Goal: Task Accomplishment & Management: Use online tool/utility

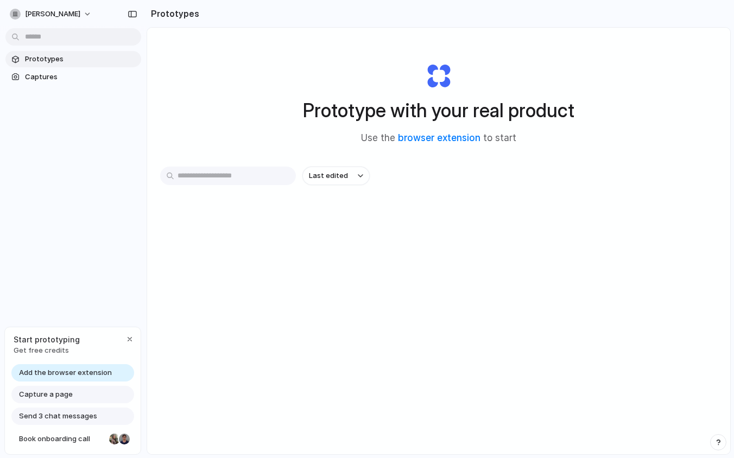
click at [449, 147] on div "Prototype with your real product Use the browser extension to start" at bounding box center [439, 99] width 435 height 117
click at [448, 139] on link "browser extension" at bounding box center [439, 138] width 83 height 11
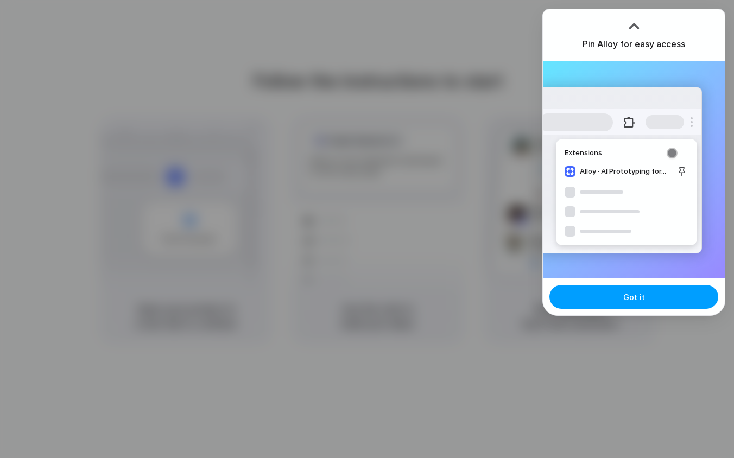
click at [599, 304] on button "Got it" at bounding box center [634, 297] width 169 height 24
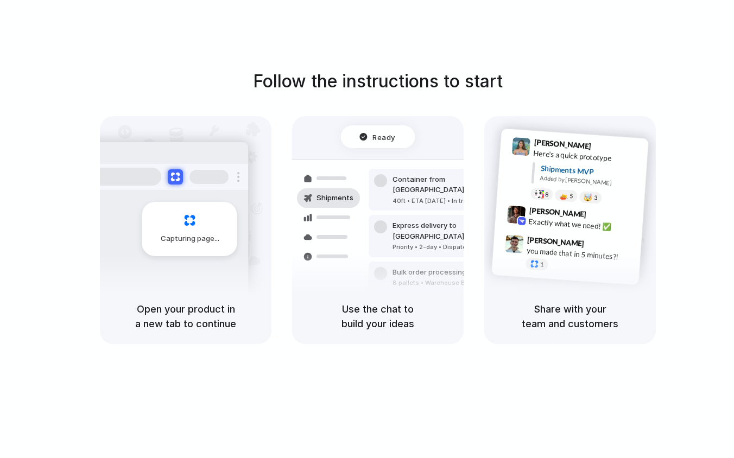
click at [684, 115] on div "Follow the instructions to start Capturing page Open your product in a new tab …" at bounding box center [378, 206] width 734 height 276
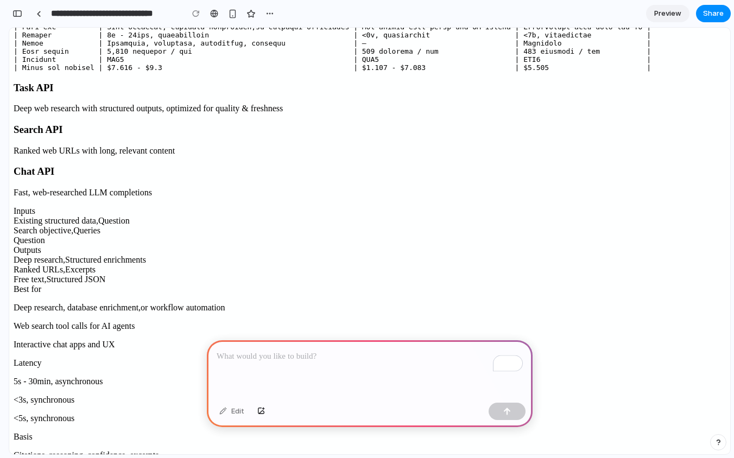
scroll to position [271, 0]
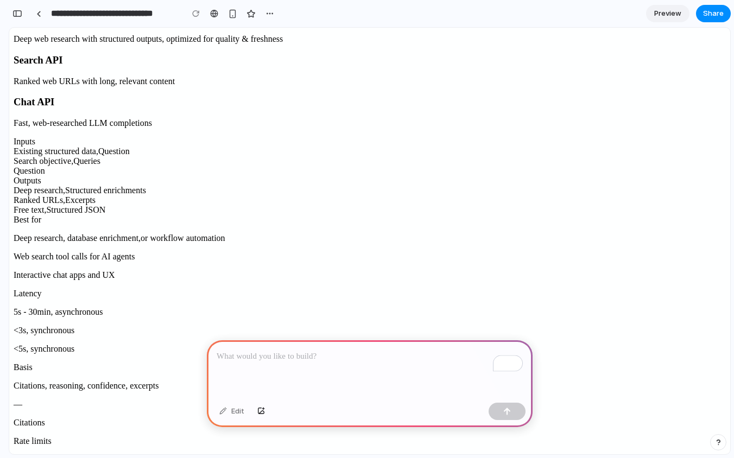
paste div "To enrich screen reader interactions, please activate Accessibility in Grammarl…"
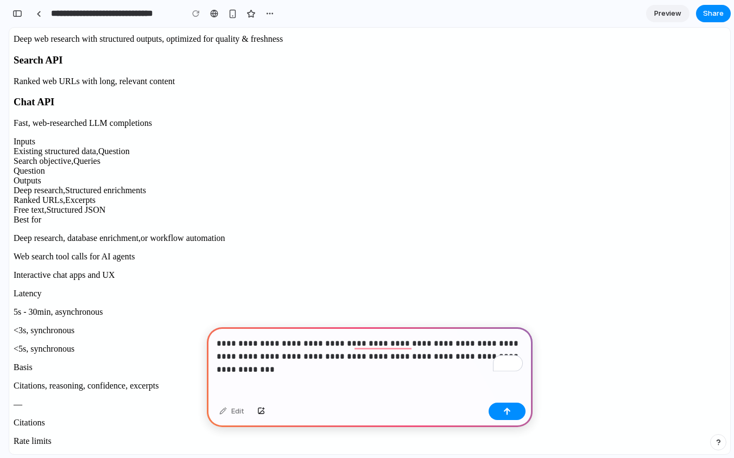
click at [505, 423] on div "Edit" at bounding box center [370, 413] width 326 height 29
click at [515, 404] on button "button" at bounding box center [507, 411] width 37 height 17
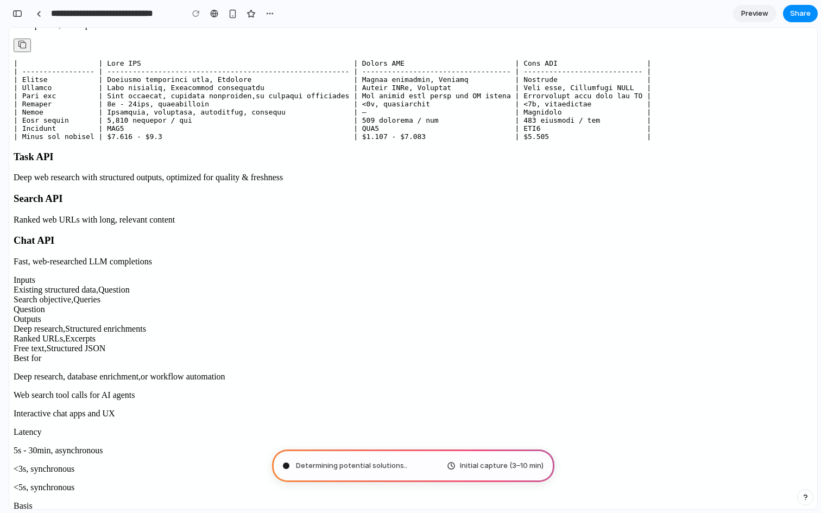
scroll to position [133, 0]
type input "**********"
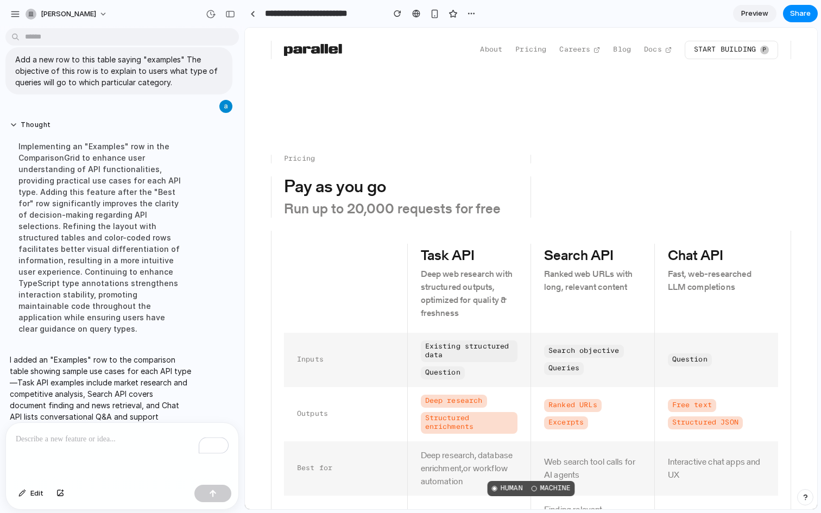
scroll to position [0, 0]
